Goal: Task Accomplishment & Management: Use online tool/utility

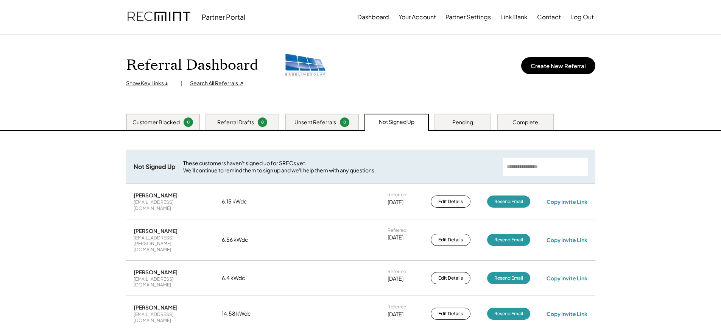
click at [456, 125] on div "Pending" at bounding box center [462, 122] width 21 height 8
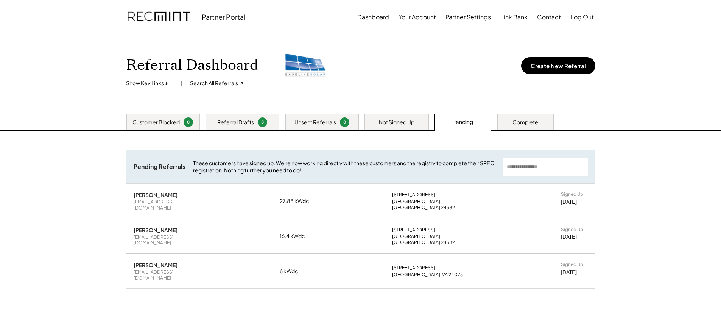
click at [410, 121] on div "Not Signed Up" at bounding box center [397, 122] width 36 height 8
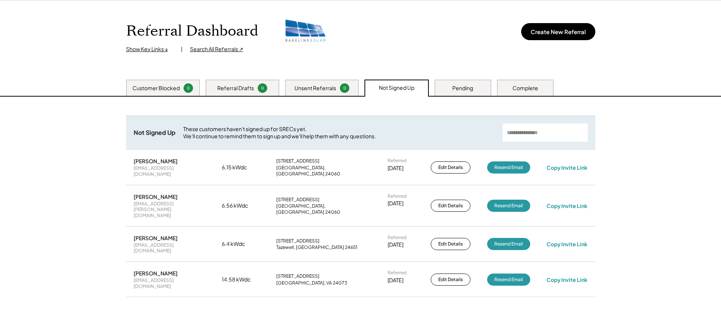
scroll to position [74, 0]
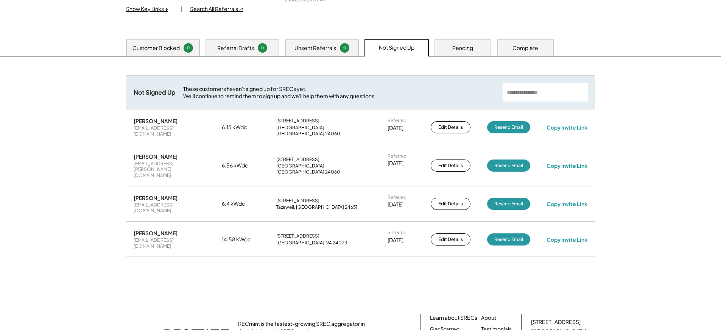
click at [528, 50] on div "Complete" at bounding box center [526, 48] width 26 height 8
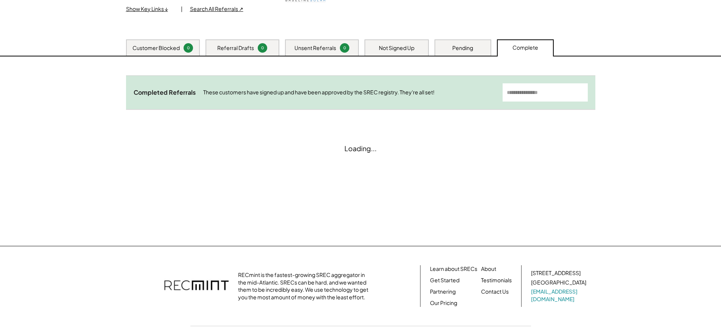
click at [535, 90] on input "input" at bounding box center [545, 92] width 85 height 18
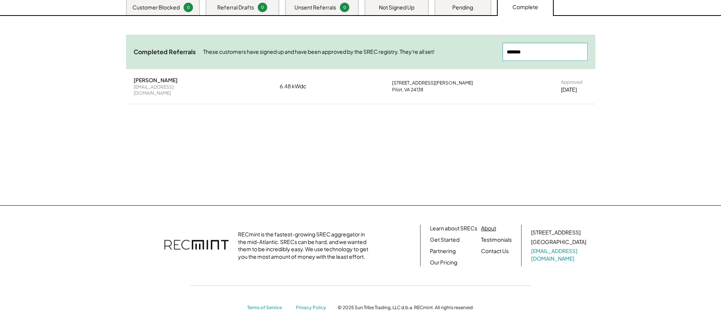
scroll to position [73, 0]
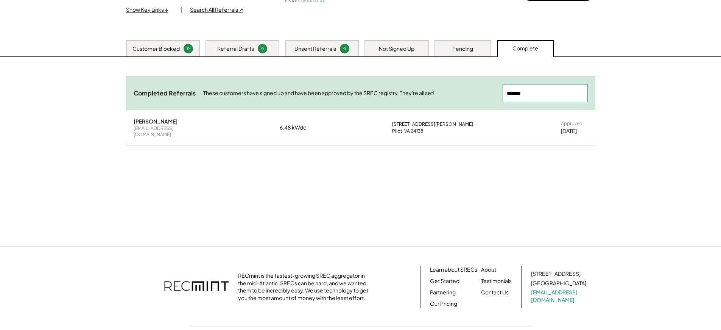
type input "*******"
click at [151, 123] on div "[PERSON_NAME]" at bounding box center [156, 121] width 44 height 7
